Goal: Task Accomplishment & Management: Manage account settings

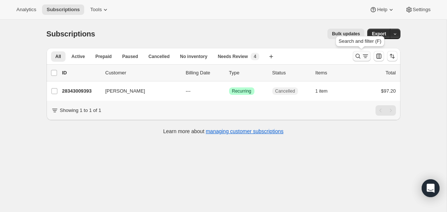
click at [356, 57] on icon "Search and filter results" at bounding box center [357, 56] width 7 height 7
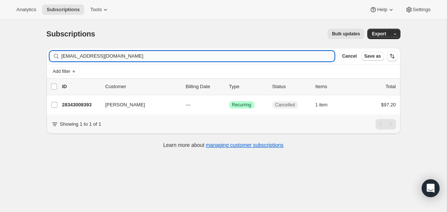
click at [241, 57] on input "[EMAIL_ADDRESS][DOMAIN_NAME]" at bounding box center [197, 56] width 273 height 10
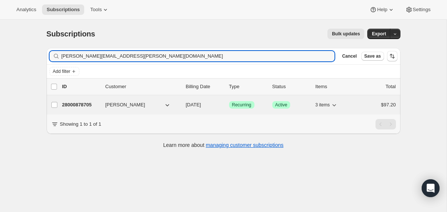
type input "[PERSON_NAME][EMAIL_ADDRESS][PERSON_NAME][DOMAIN_NAME]"
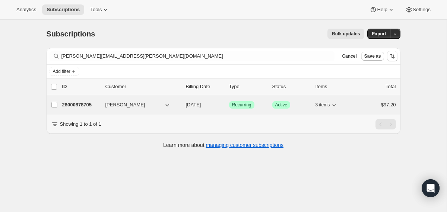
click at [183, 103] on div "28000878705 [PERSON_NAME] [DATE] Success Recurring Success Active 3 items $97.20" at bounding box center [229, 105] width 334 height 10
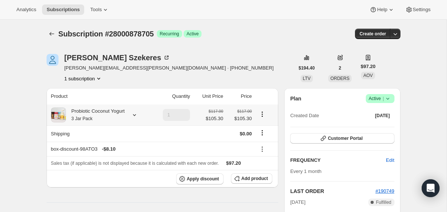
click at [125, 111] on div "Probiotic Coconut Yogurt 3 Jar Pack" at bounding box center [95, 115] width 59 height 15
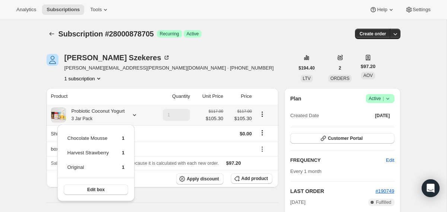
click at [125, 111] on div "Probiotic Coconut Yogurt 3 Jar Pack" at bounding box center [95, 115] width 59 height 15
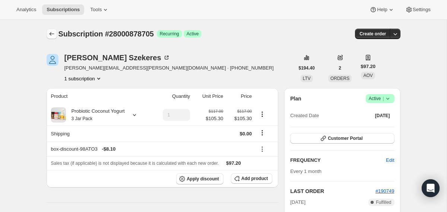
click at [52, 35] on icon "Subscriptions" at bounding box center [51, 33] width 7 height 7
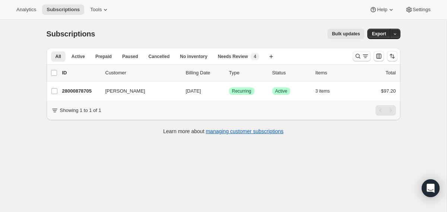
click at [355, 58] on icon "Search and filter results" at bounding box center [357, 56] width 7 height 7
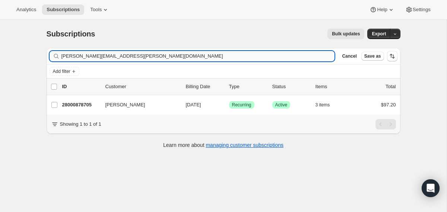
click at [276, 56] on input "[PERSON_NAME][EMAIL_ADDRESS][PERSON_NAME][DOMAIN_NAME]" at bounding box center [197, 56] width 273 height 10
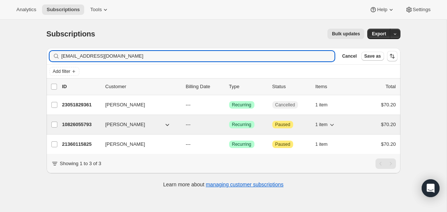
type input "[EMAIL_ADDRESS][DOMAIN_NAME]"
click at [183, 120] on div "10826055793 [PERSON_NAME] --- Success Recurring Attention Paused 1 item $70.20" at bounding box center [229, 125] width 334 height 10
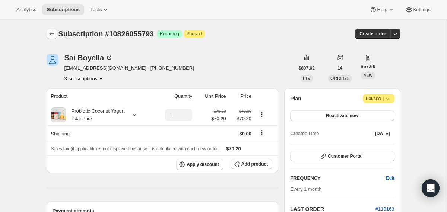
click at [55, 32] on icon "Subscriptions" at bounding box center [51, 33] width 7 height 7
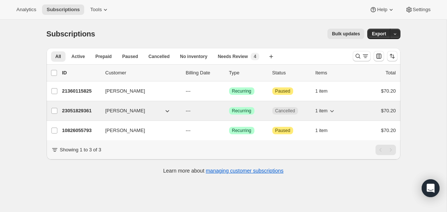
click at [170, 111] on icon "button" at bounding box center [167, 110] width 7 height 7
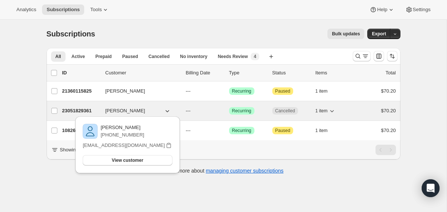
click at [180, 110] on div "23051829361 Sai Boyella --- Success Recurring Cancelled 1 item $70.20" at bounding box center [229, 111] width 334 height 10
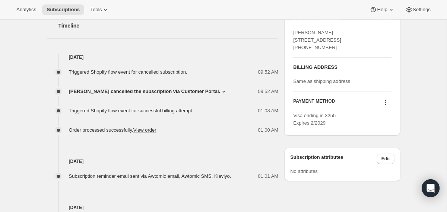
scroll to position [286, 0]
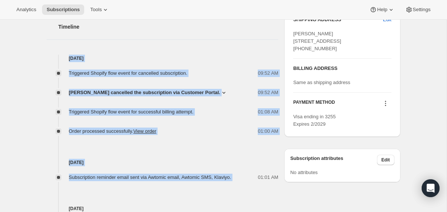
drag, startPoint x: 248, startPoint y: 177, endPoint x: 229, endPoint y: 44, distance: 133.6
copy div "Sep 6, 2025 Triggered Shopify flow event for cancelled subscription. 09:52 AM S…"
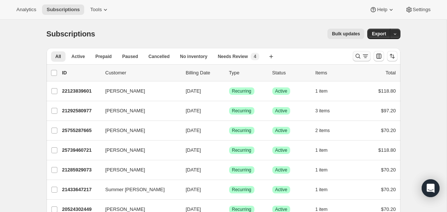
click at [357, 57] on icon "Search and filter results" at bounding box center [357, 56] width 7 height 7
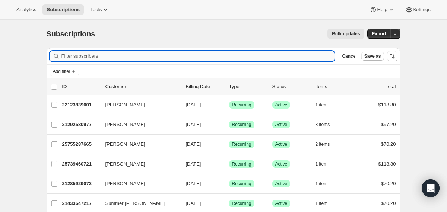
click at [279, 58] on input "Filter subscribers" at bounding box center [197, 56] width 273 height 10
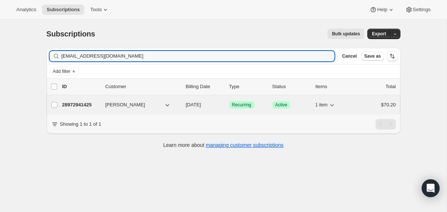
type input "[EMAIL_ADDRESS][DOMAIN_NAME]"
click at [182, 107] on div "28972941425 [PERSON_NAME] [DATE] Success Recurring Success Active 1 item $70.20" at bounding box center [229, 105] width 334 height 10
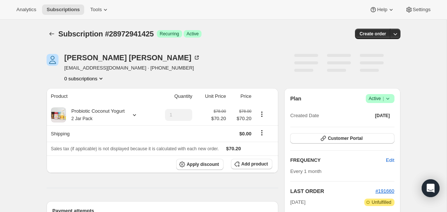
click at [390, 96] on icon at bounding box center [387, 98] width 7 height 7
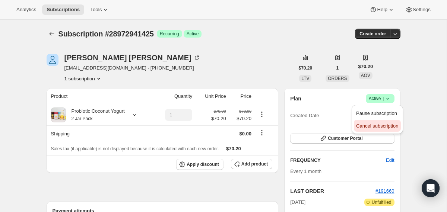
click at [370, 128] on span "Cancel subscription" at bounding box center [377, 126] width 42 height 6
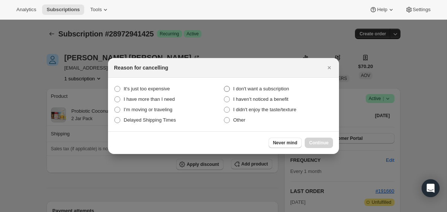
click at [279, 88] on span "I don't want a subscription" at bounding box center [261, 89] width 56 height 6
click at [224, 86] on subscription "I don't want a subscription" at bounding box center [224, 86] width 0 height 0
radio subscription "true"
click at [318, 140] on button "Continue" at bounding box center [319, 143] width 28 height 10
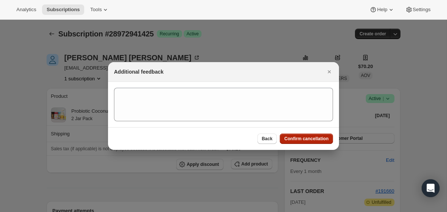
click at [318, 140] on span "Confirm cancellation" at bounding box center [306, 139] width 44 height 6
